Goal: Task Accomplishment & Management: Use online tool/utility

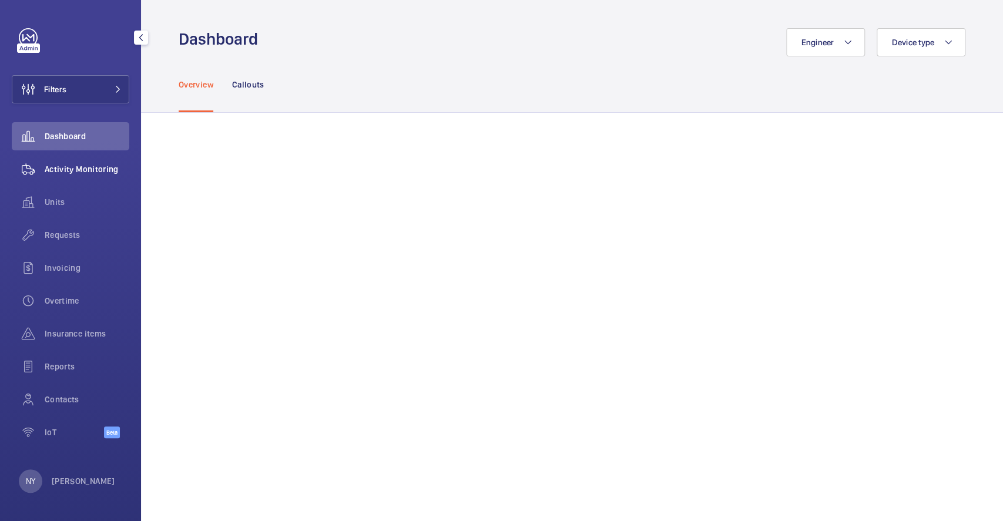
click at [60, 170] on span "Activity Monitoring" at bounding box center [87, 169] width 85 height 12
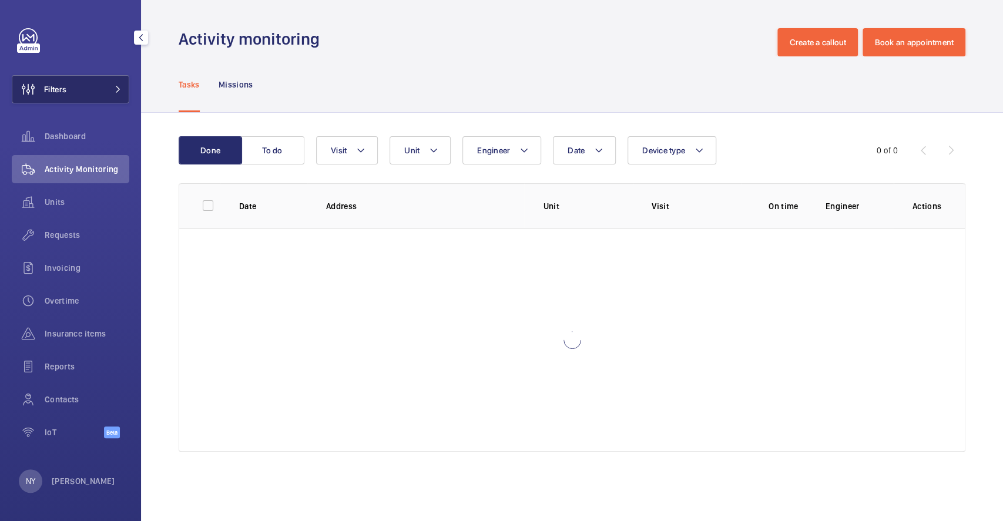
click at [103, 92] on button "Filters" at bounding box center [70, 89] width 117 height 28
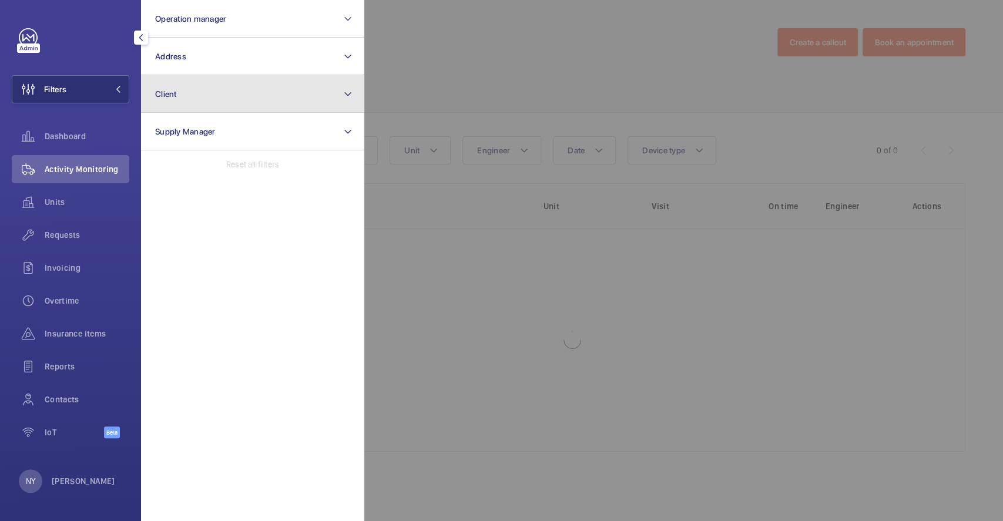
click at [190, 92] on button "Client" at bounding box center [252, 94] width 223 height 38
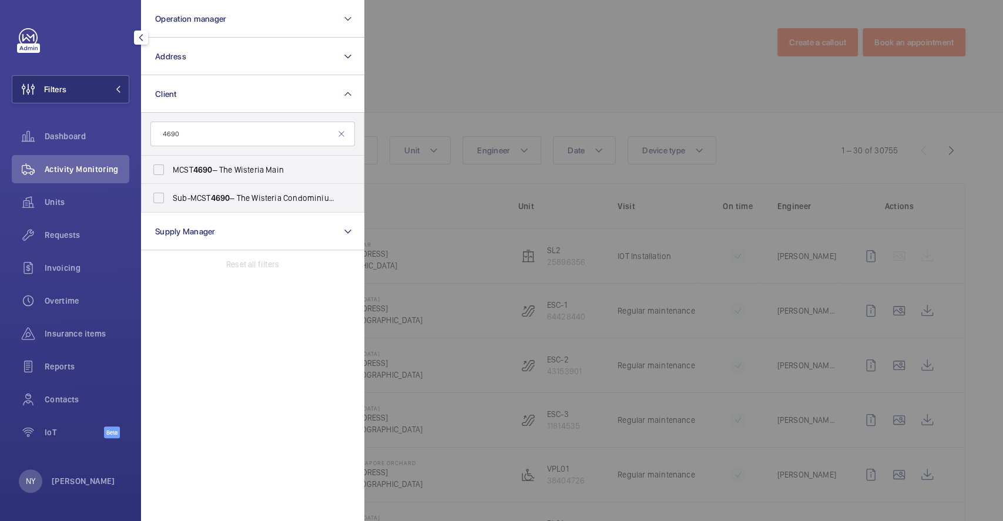
type input "4690"
click at [193, 167] on span "MCST 4690 – The Wisteria Main" at bounding box center [254, 170] width 162 height 12
click at [170, 167] on input "MCST 4690 – The Wisteria Main" at bounding box center [158, 169] width 23 height 23
checkbox input "true"
click at [472, 92] on div at bounding box center [865, 260] width 1003 height 521
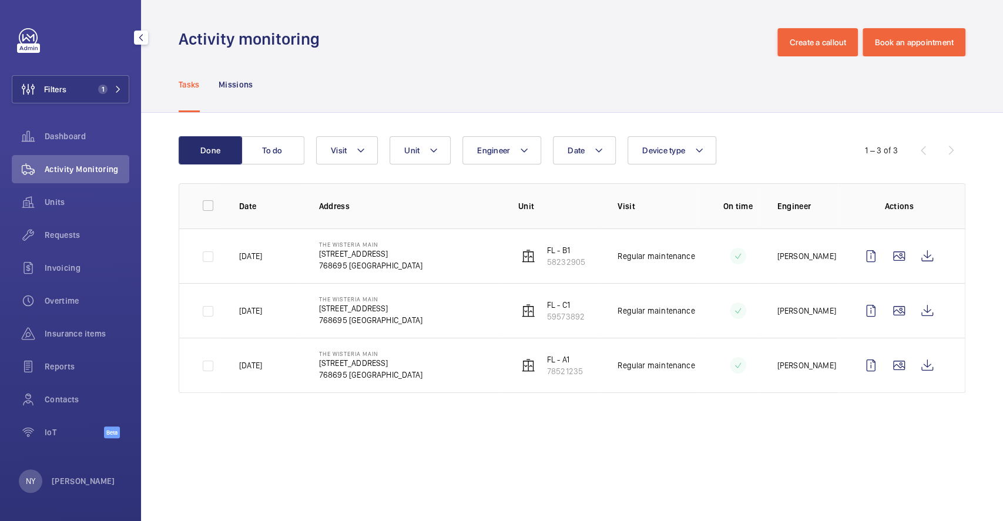
drag, startPoint x: 320, startPoint y: 253, endPoint x: 392, endPoint y: 256, distance: 72.3
click at [392, 256] on td "The Wisteria Main 592 Yishun Ring Rd 768695 SINGAPORE" at bounding box center [399, 256] width 199 height 55
copy p "[STREET_ADDRESS]"
click at [76, 478] on p "[PERSON_NAME]" at bounding box center [83, 481] width 63 height 12
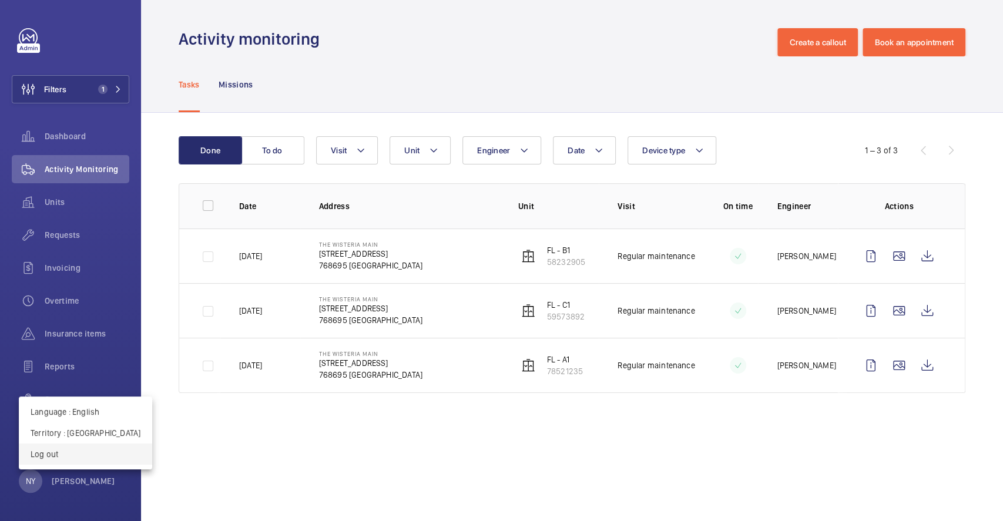
click at [85, 456] on p "Log out" at bounding box center [86, 454] width 110 height 12
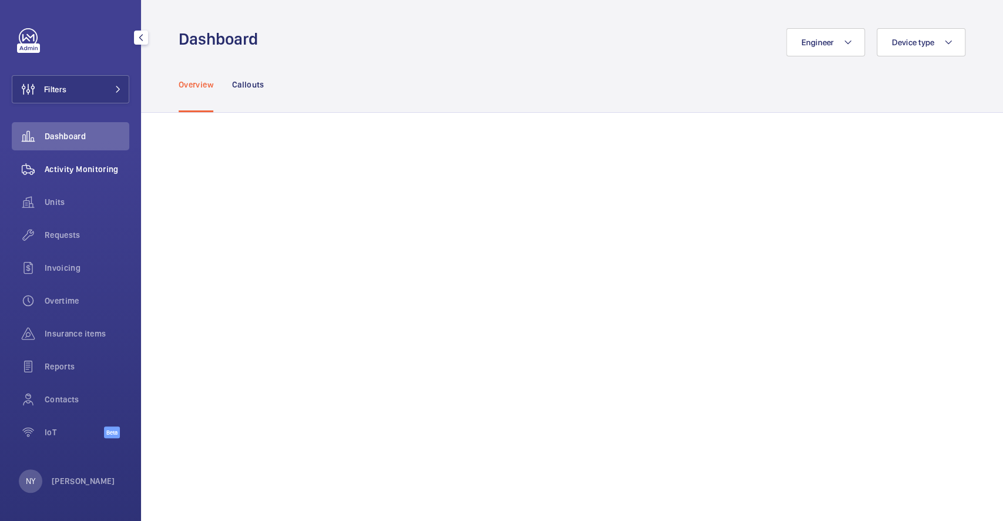
click at [100, 174] on span "Activity Monitoring" at bounding box center [87, 169] width 85 height 12
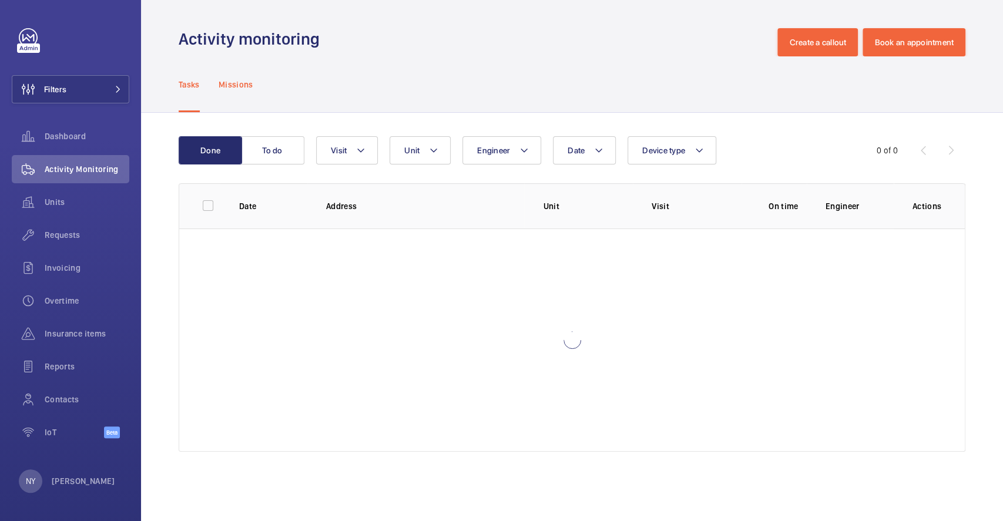
click at [240, 89] on p "Missions" at bounding box center [236, 85] width 35 height 12
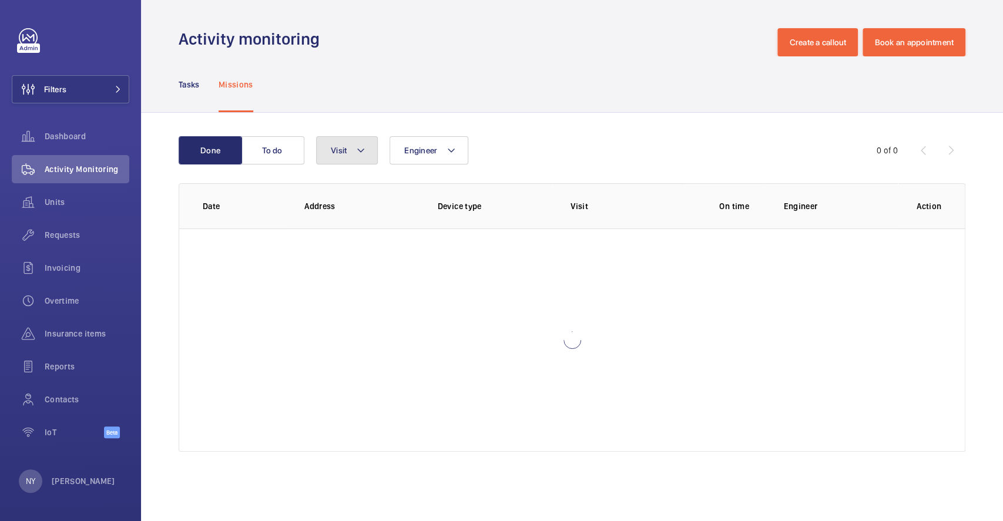
click at [319, 151] on button "Visit" at bounding box center [347, 150] width 62 height 28
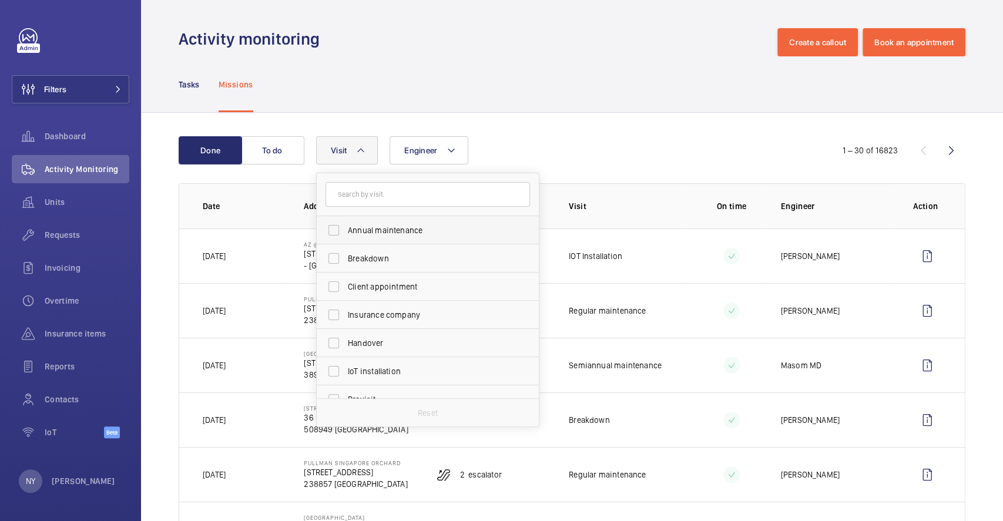
click at [377, 233] on span "Annual maintenance" at bounding box center [429, 230] width 162 height 12
click at [345, 233] on input "Annual maintenance" at bounding box center [333, 230] width 23 height 23
checkbox input "true"
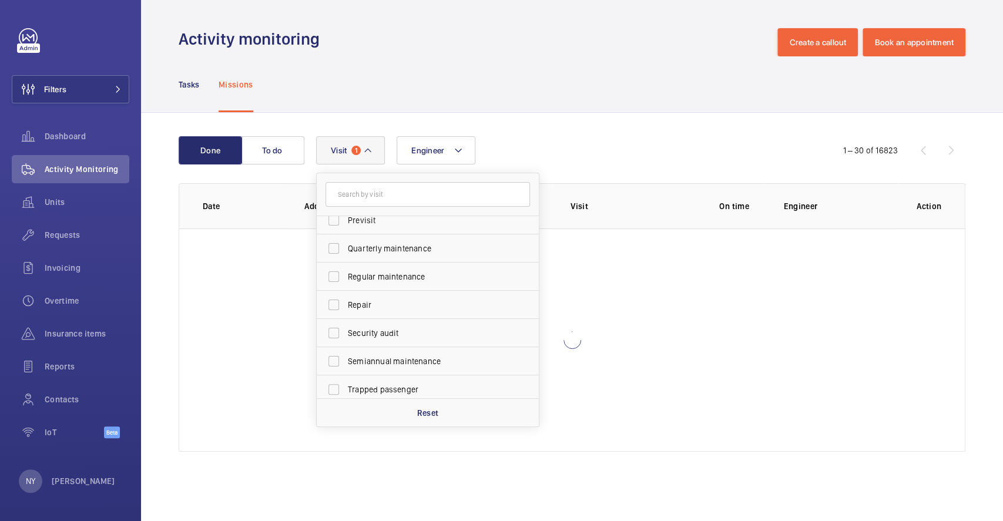
scroll to position [184, 0]
click at [385, 253] on label "Quarterly maintenance" at bounding box center [419, 244] width 204 height 28
click at [345, 253] on input "Quarterly maintenance" at bounding box center [333, 243] width 23 height 23
checkbox input "true"
click at [387, 267] on span "Regular maintenance" at bounding box center [429, 272] width 162 height 12
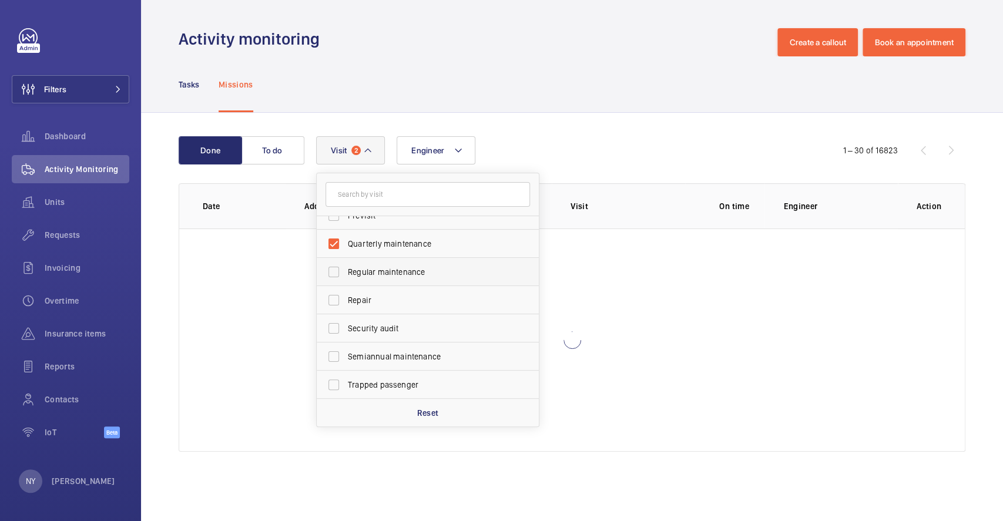
click at [345, 267] on input "Regular maintenance" at bounding box center [333, 271] width 23 height 23
checkbox input "true"
click at [405, 358] on span "Semiannual maintenance" at bounding box center [429, 357] width 162 height 12
click at [345, 358] on input "Semiannual maintenance" at bounding box center [333, 356] width 23 height 23
checkbox input "true"
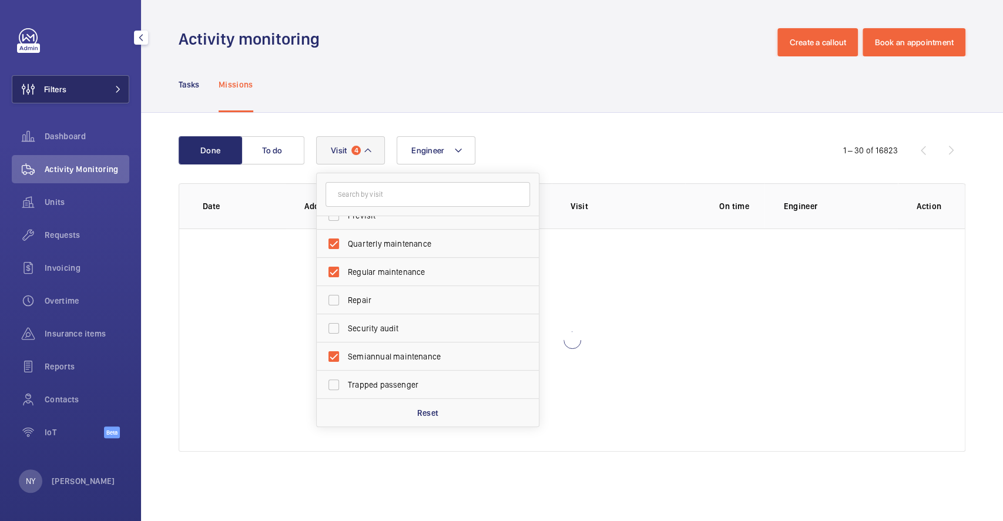
click at [73, 87] on button "Filters" at bounding box center [70, 89] width 117 height 28
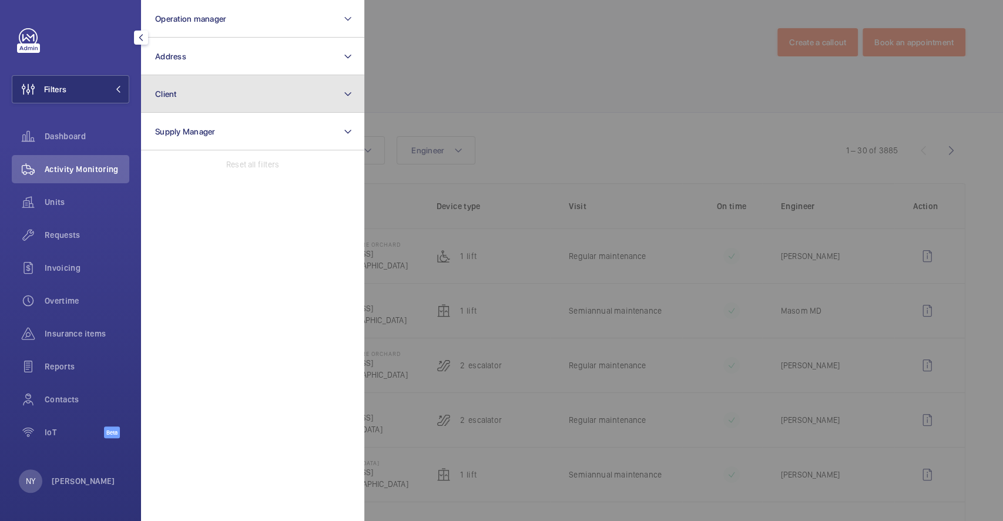
click at [186, 92] on button "Client" at bounding box center [252, 94] width 223 height 38
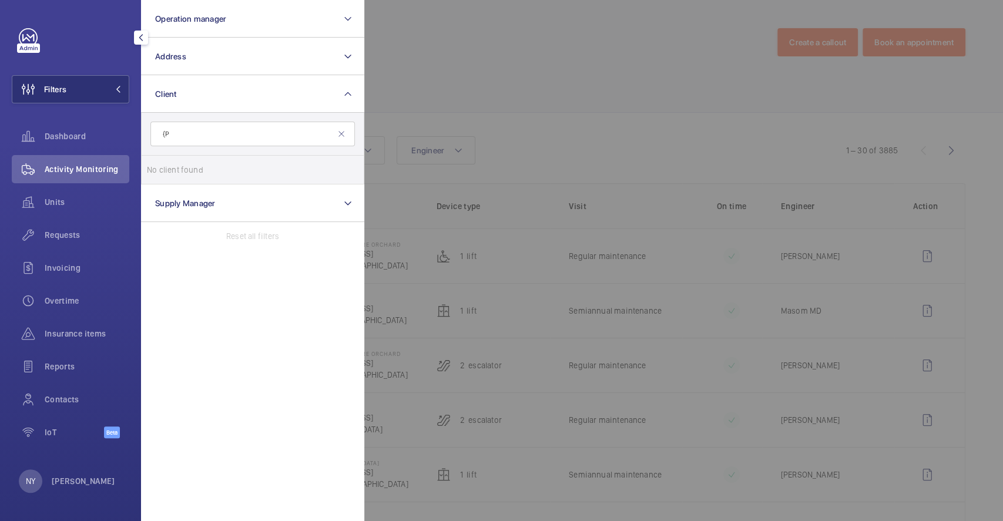
type input "{"
type input "Propell"
click at [275, 175] on span "Propell Integrated Pte Ltd" at bounding box center [254, 170] width 162 height 12
click at [170, 175] on input "Propell Integrated Pte Ltd" at bounding box center [158, 169] width 23 height 23
checkbox input "true"
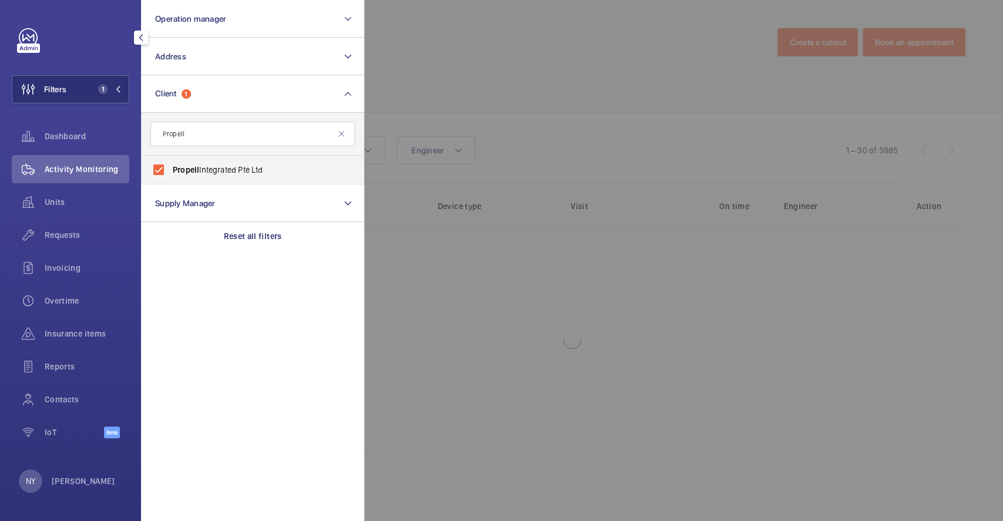
click at [465, 82] on div at bounding box center [865, 260] width 1003 height 521
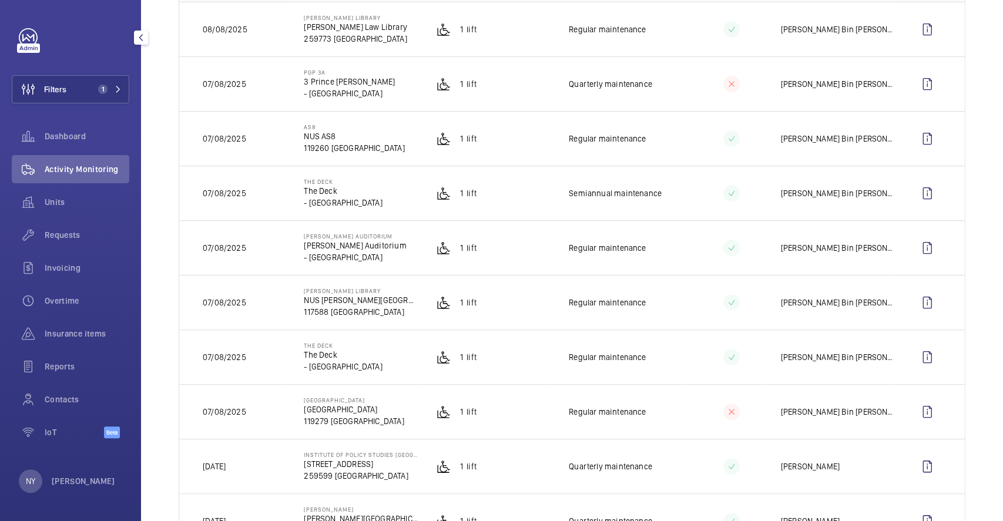
scroll to position [235, 0]
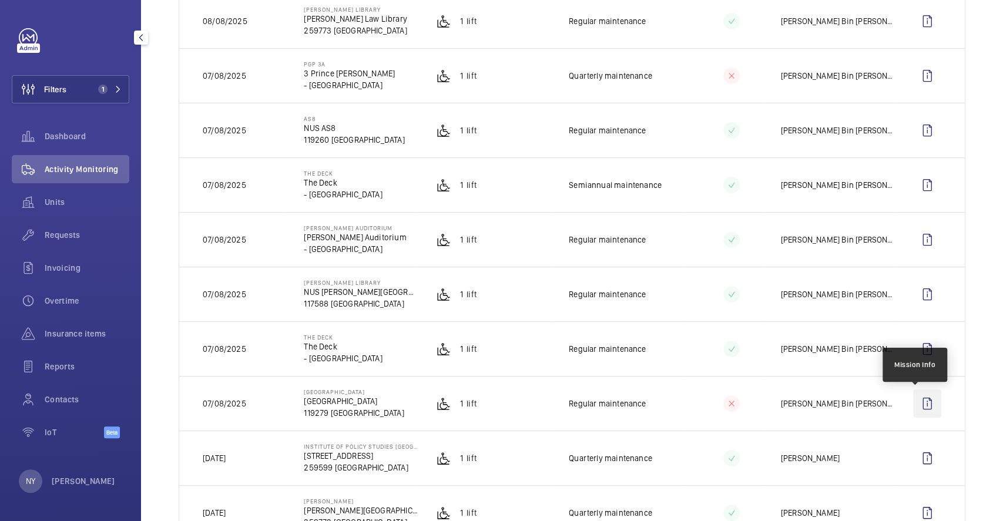
click at [913, 411] on wm-front-icon-button at bounding box center [927, 403] width 28 height 28
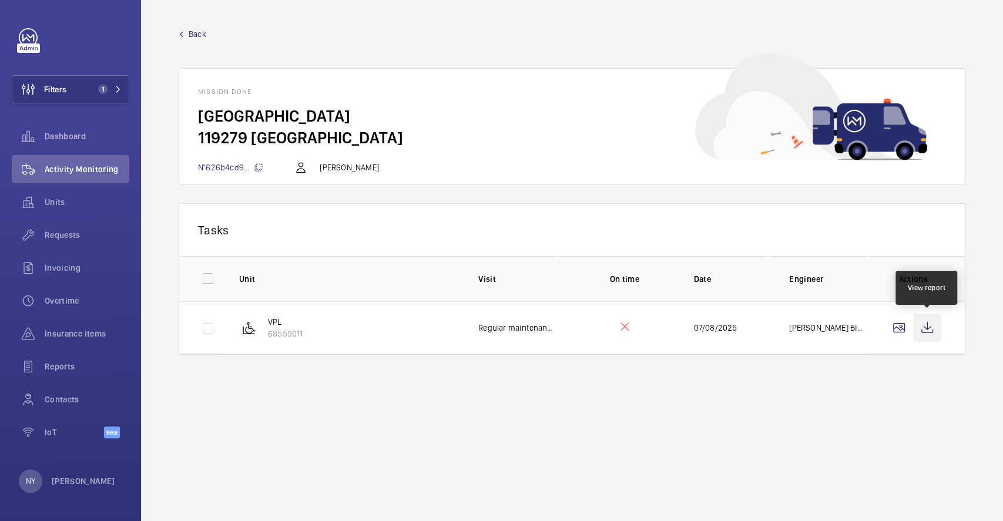
click at [922, 332] on wm-front-icon-button at bounding box center [927, 328] width 28 height 28
click at [208, 36] on link "Back" at bounding box center [572, 34] width 787 height 12
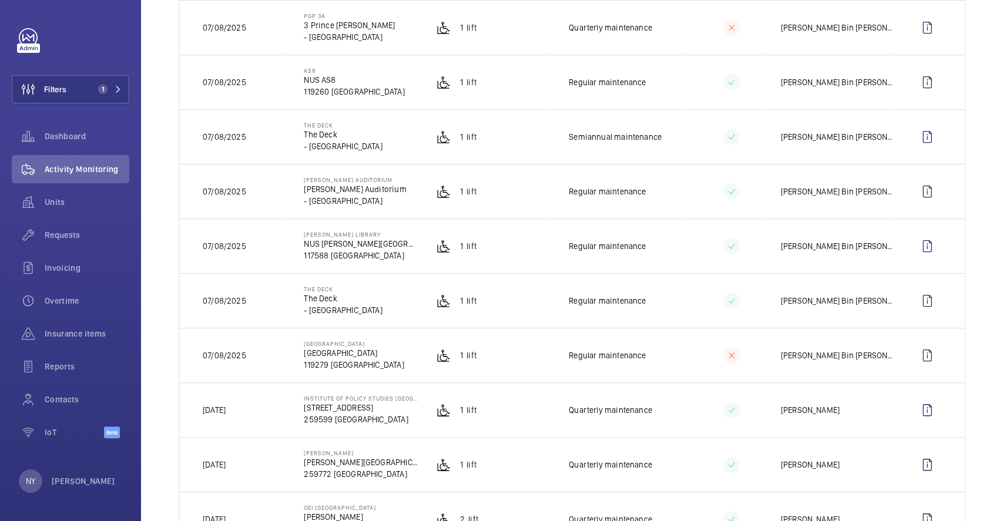
scroll to position [313, 0]
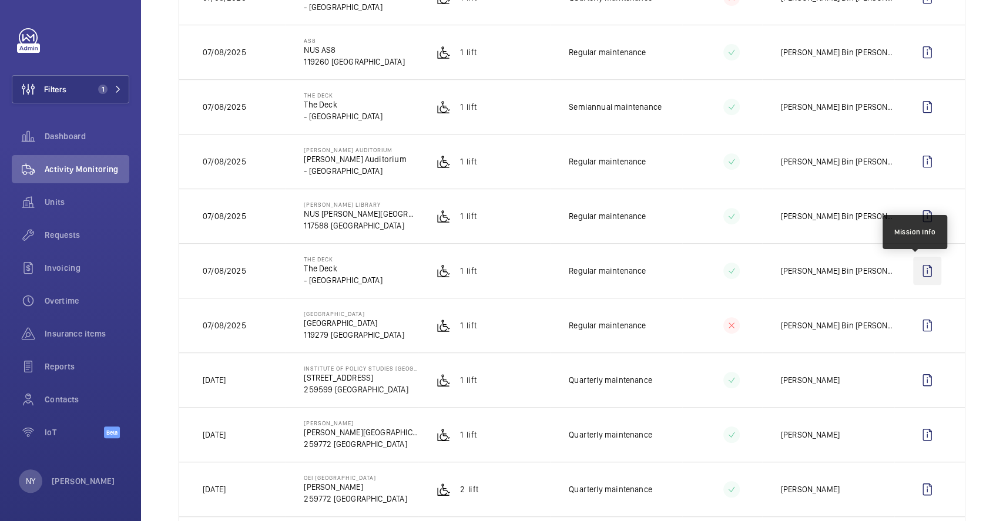
click at [925, 271] on wm-front-icon-button at bounding box center [927, 271] width 28 height 28
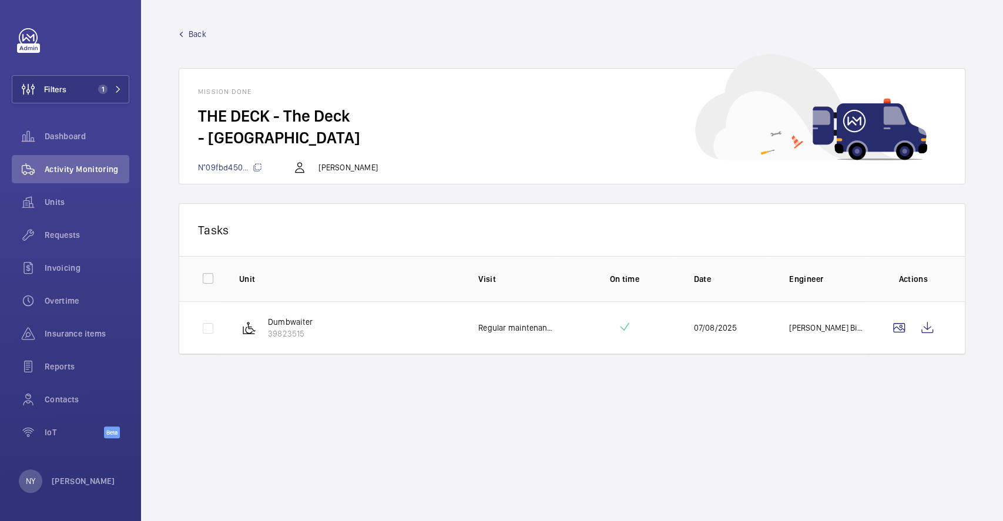
click at [194, 33] on span "Back" at bounding box center [198, 34] width 18 height 12
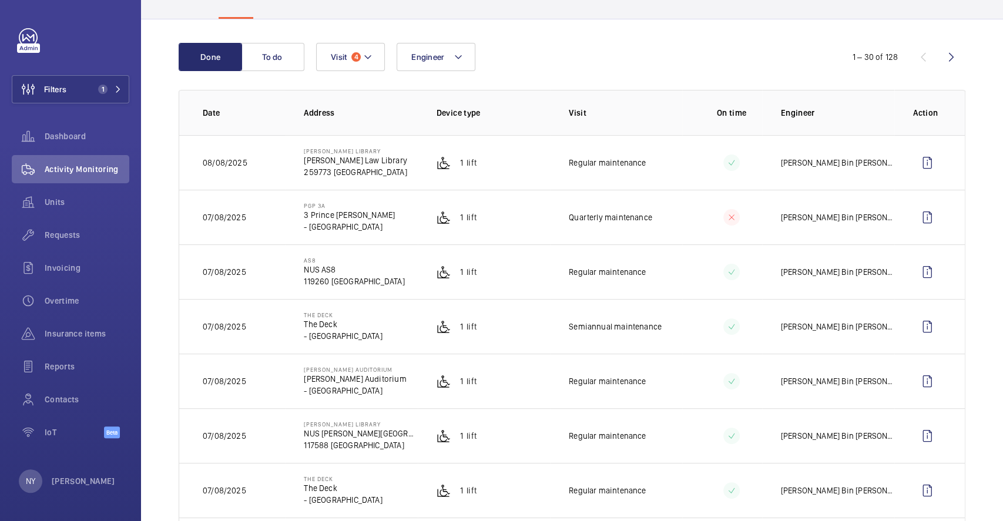
scroll to position [156, 0]
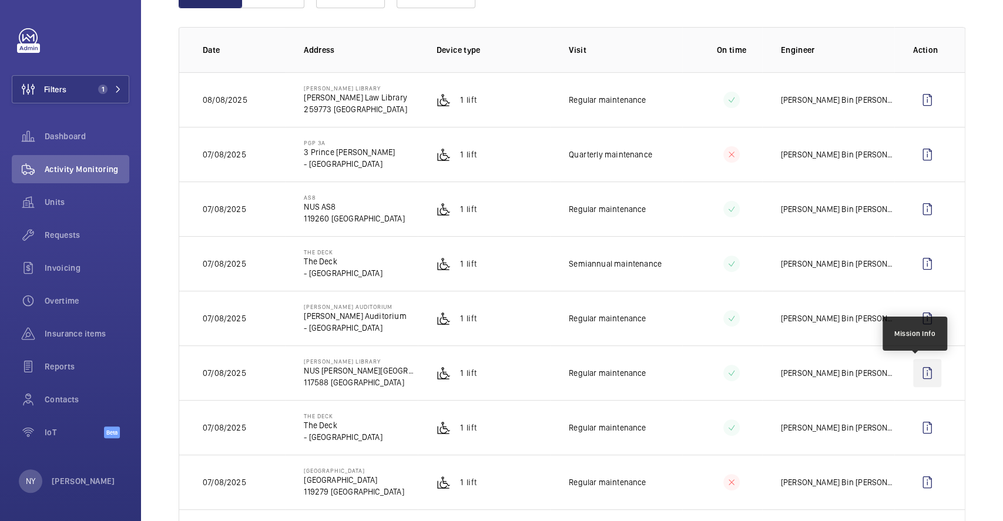
click at [925, 378] on wm-front-icon-button at bounding box center [927, 373] width 28 height 28
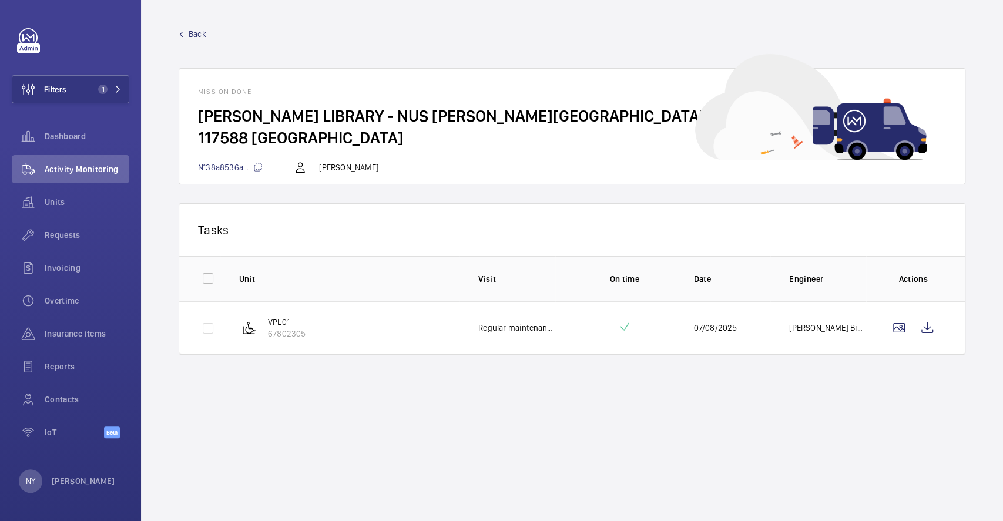
click at [203, 32] on span "Back" at bounding box center [198, 34] width 18 height 12
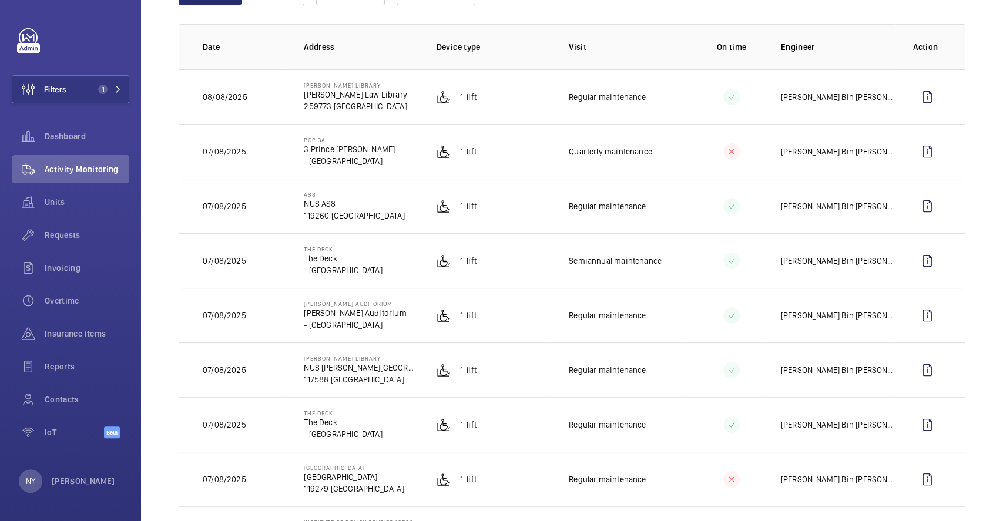
scroll to position [156, 0]
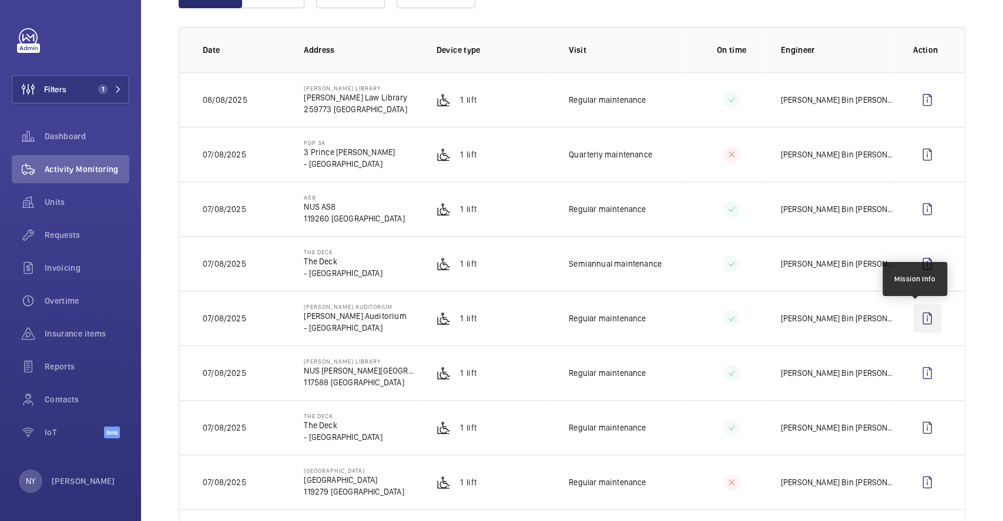
click at [923, 313] on wm-front-icon-button at bounding box center [927, 318] width 28 height 28
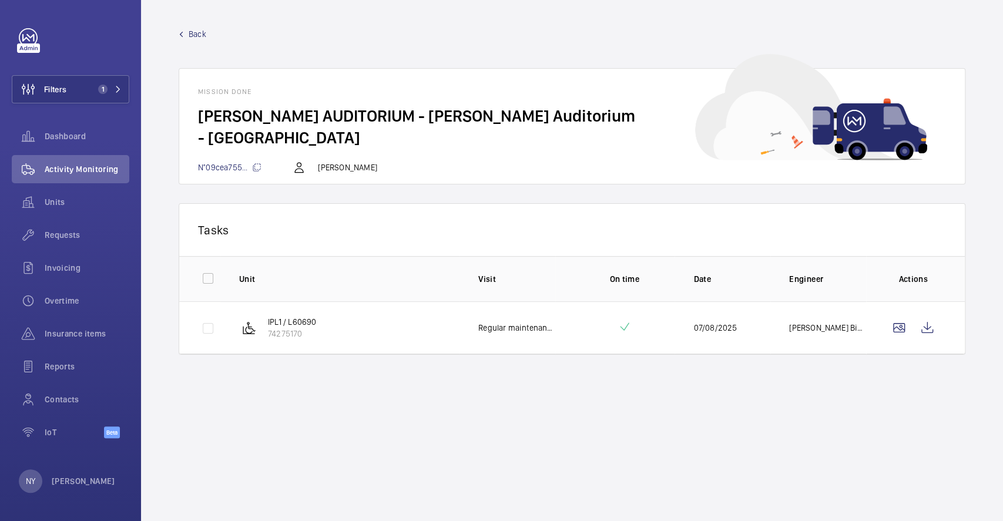
click at [188, 36] on link "Back" at bounding box center [572, 34] width 787 height 12
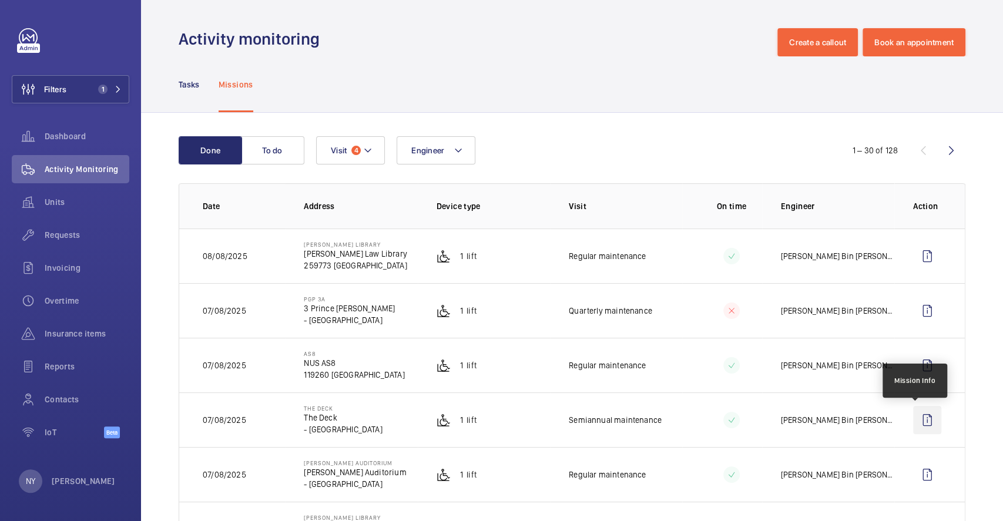
click at [915, 419] on wm-front-icon-button at bounding box center [927, 420] width 28 height 28
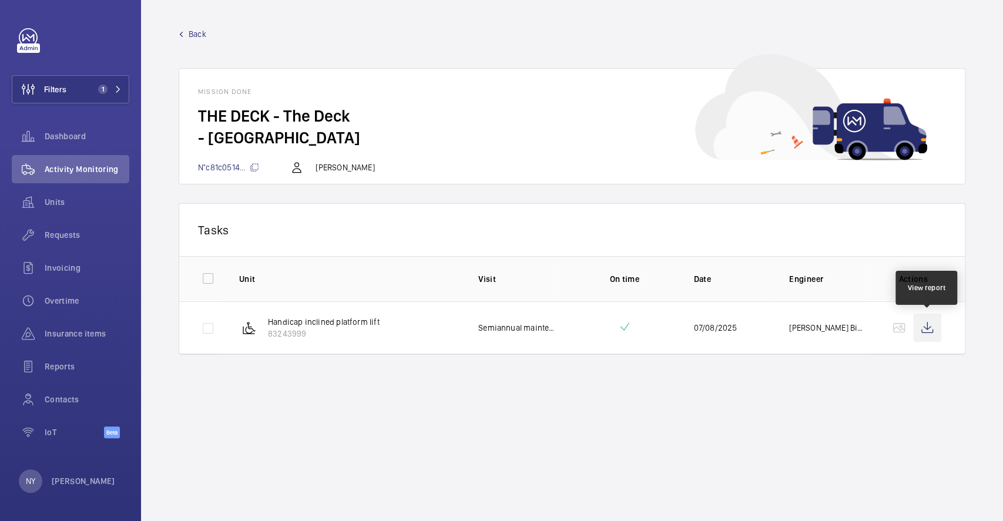
click at [916, 328] on wm-front-icon-button at bounding box center [927, 328] width 28 height 28
click at [201, 30] on span "Back" at bounding box center [198, 34] width 18 height 12
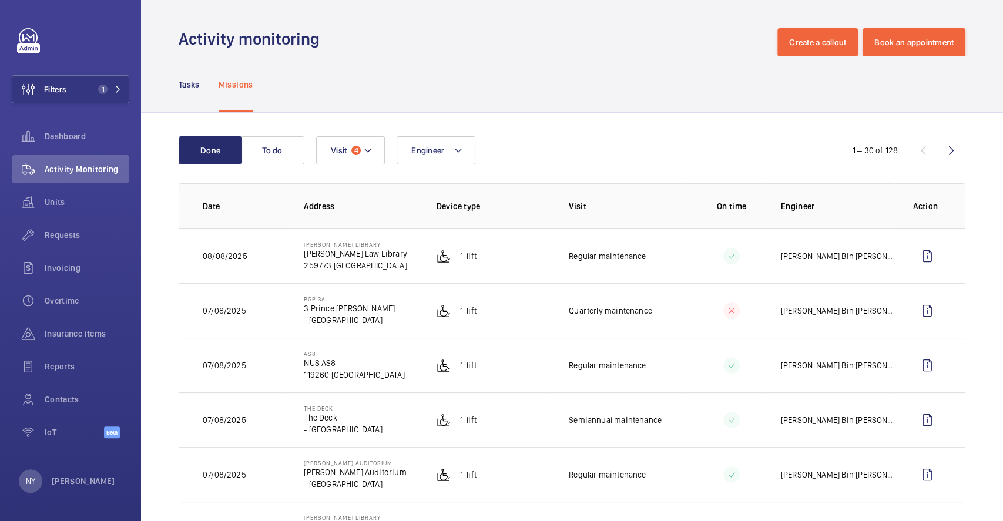
drag, startPoint x: 315, startPoint y: 409, endPoint x: 331, endPoint y: 408, distance: 15.9
click at [331, 408] on p "THE DECK" at bounding box center [343, 408] width 78 height 7
click at [913, 419] on wm-front-icon-button at bounding box center [927, 420] width 28 height 28
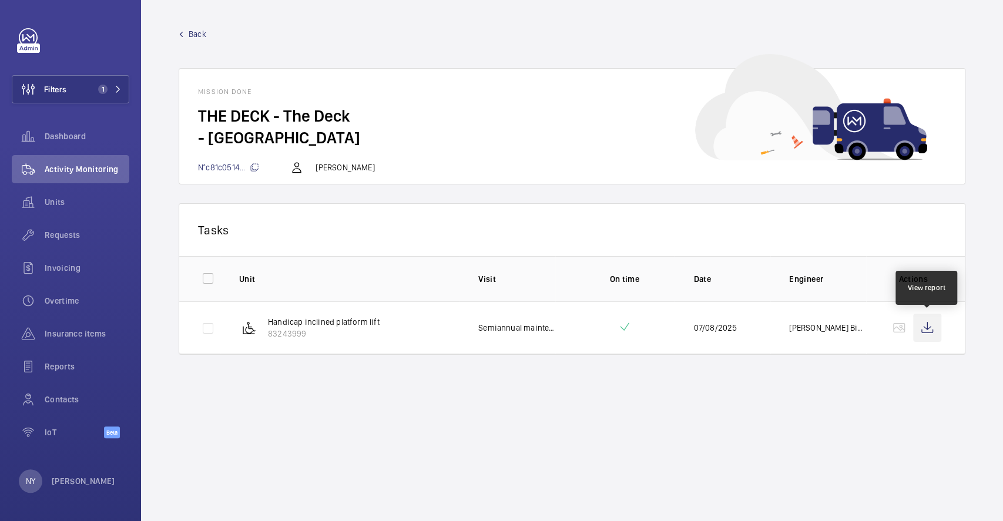
click at [932, 331] on wm-front-icon-button at bounding box center [927, 328] width 28 height 28
click at [42, 482] on div "NY [PERSON_NAME]" at bounding box center [67, 480] width 96 height 23
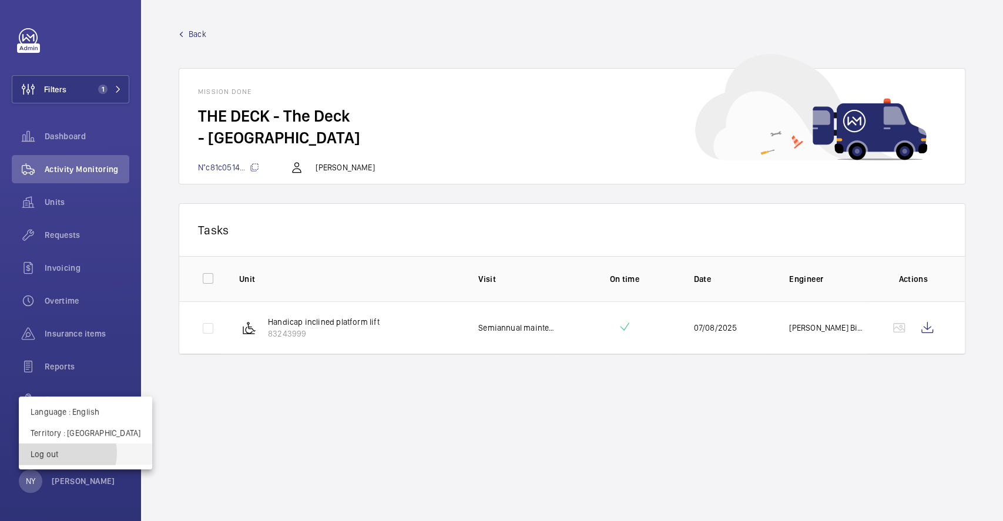
click at [66, 453] on p "Log out" at bounding box center [86, 454] width 110 height 12
